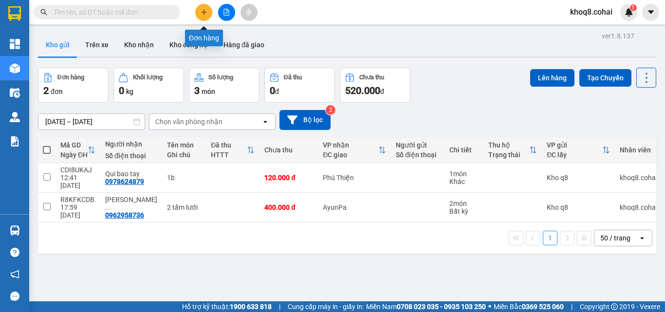
click at [206, 10] on icon "plus" at bounding box center [204, 12] width 7 height 7
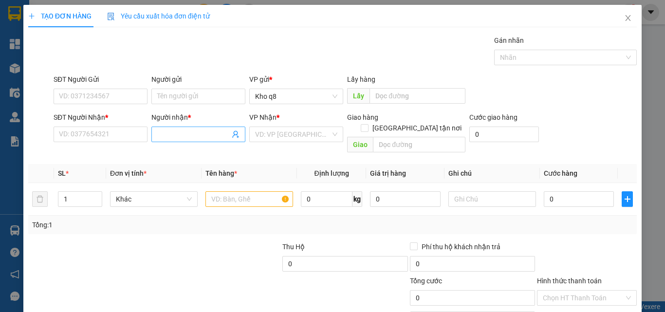
click at [180, 131] on input "Người nhận *" at bounding box center [193, 134] width 73 height 11
paste input "úc"
type input "[PERSON_NAME]"
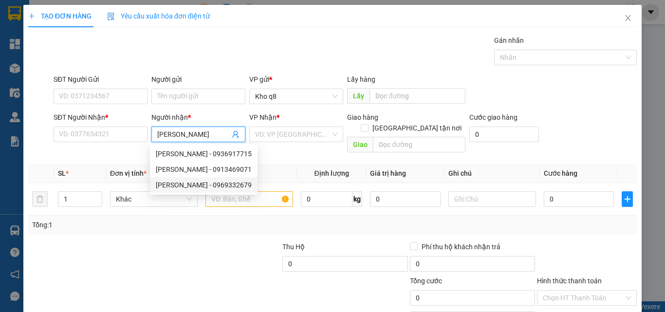
click at [205, 183] on div "[PERSON_NAME] - 0969332679" at bounding box center [204, 185] width 96 height 11
type input "0969332679"
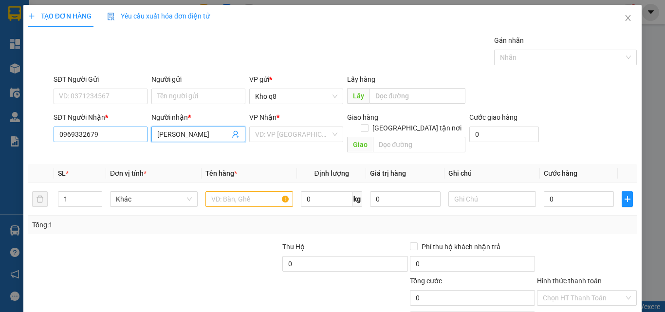
type input "[PERSON_NAME]"
click at [101, 135] on input "0969332679" at bounding box center [101, 135] width 94 height 16
type input "0969332679"
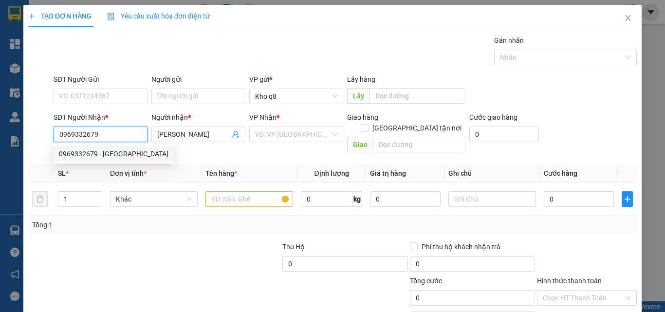
click at [85, 152] on div "0969332679 - [GEOGRAPHIC_DATA]" at bounding box center [114, 154] width 110 height 11
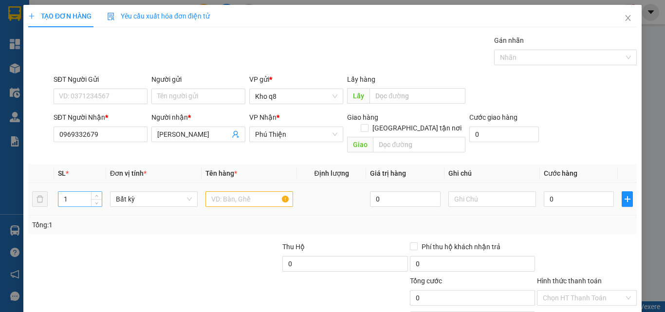
click at [75, 192] on input "1" at bounding box center [79, 199] width 43 height 15
type input "2"
click at [234, 191] on input "text" at bounding box center [250, 199] width 88 height 16
type input "2b"
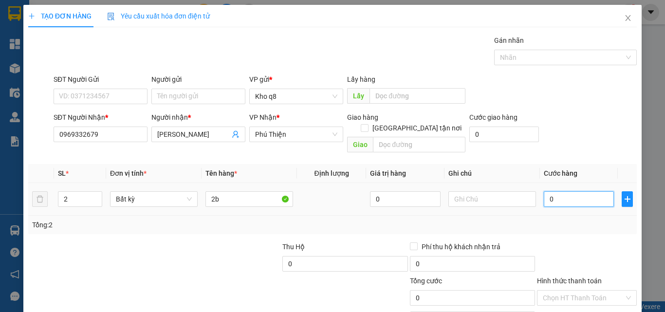
click at [584, 193] on input "0" at bounding box center [579, 199] width 70 height 16
type input "1"
type input "10"
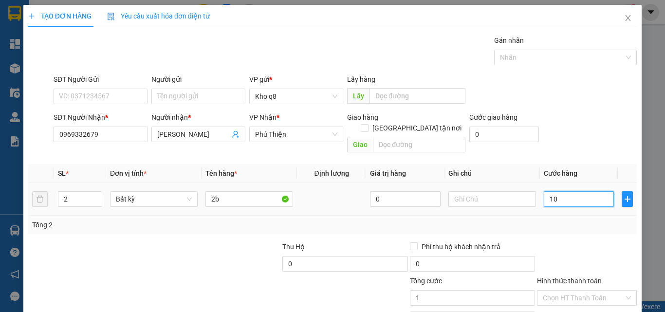
type input "10"
type input "100"
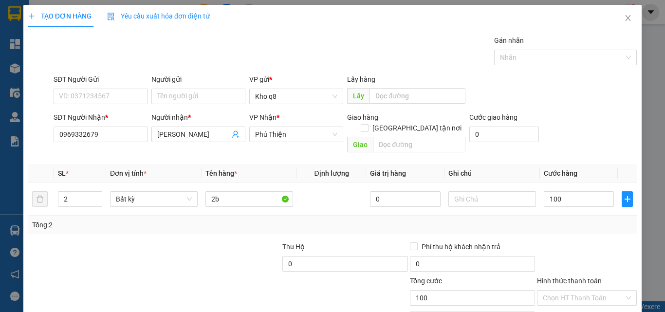
type input "100.000"
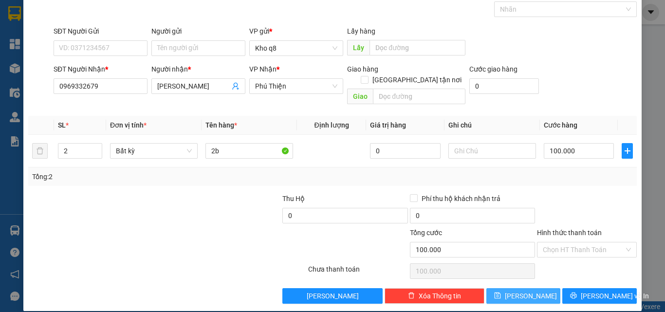
click at [521, 291] on span "[PERSON_NAME]" at bounding box center [531, 296] width 52 height 11
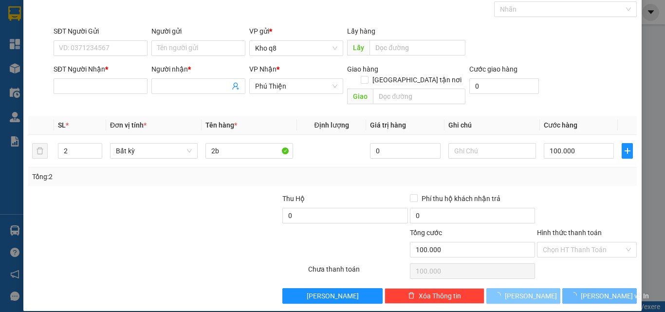
type input "1"
type input "0"
